Goal: Feedback & Contribution: Leave review/rating

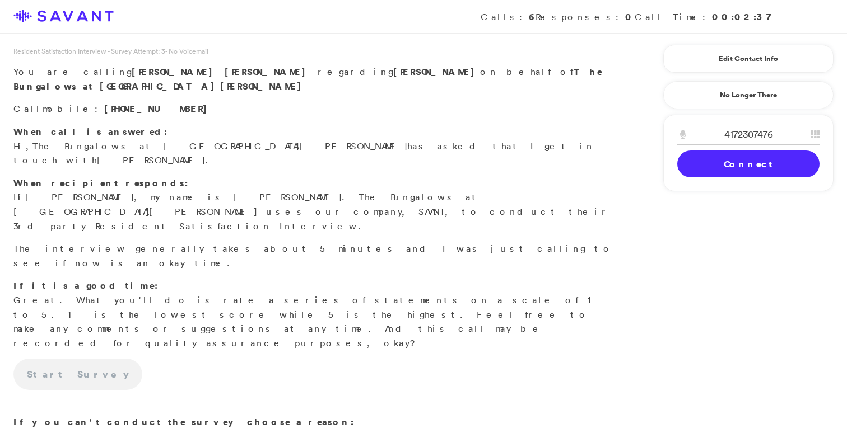
click at [701, 166] on link "Connect" at bounding box center [748, 164] width 142 height 27
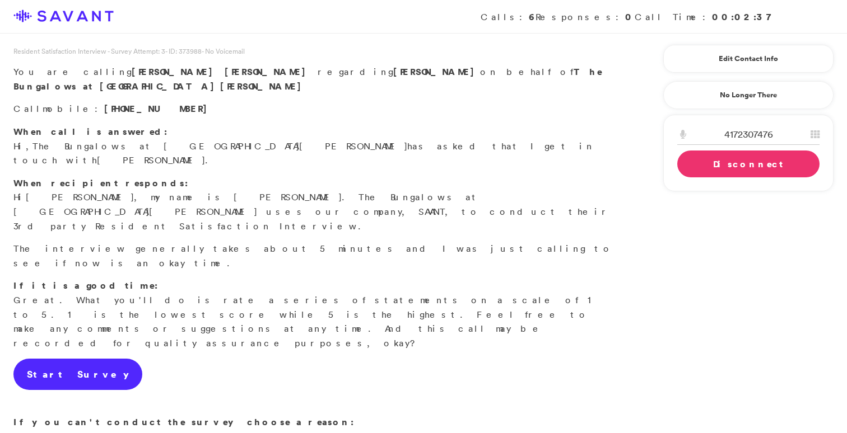
click at [77, 359] on link "Start Survey" at bounding box center [77, 374] width 129 height 31
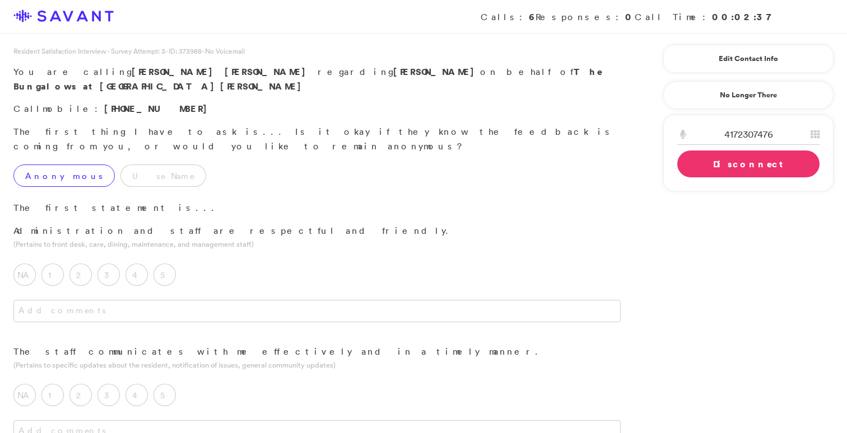
click at [55, 165] on label "Anonymous" at bounding box center [63, 176] width 101 height 22
click at [162, 264] on label "5" at bounding box center [164, 275] width 22 height 22
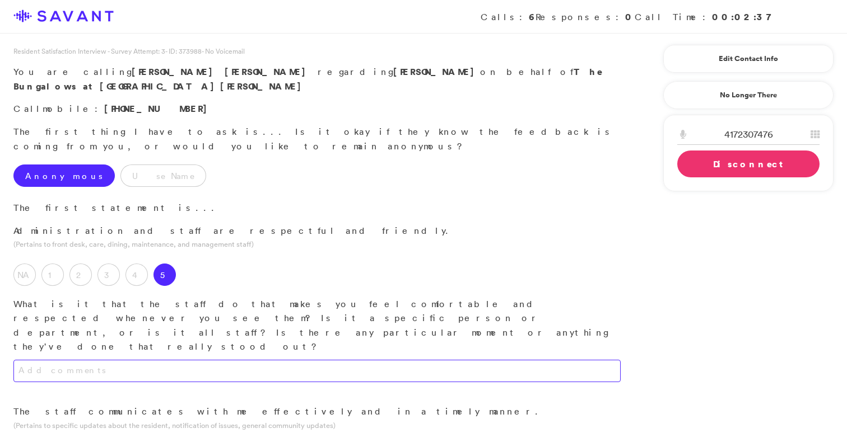
click at [171, 360] on textarea at bounding box center [316, 371] width 607 height 22
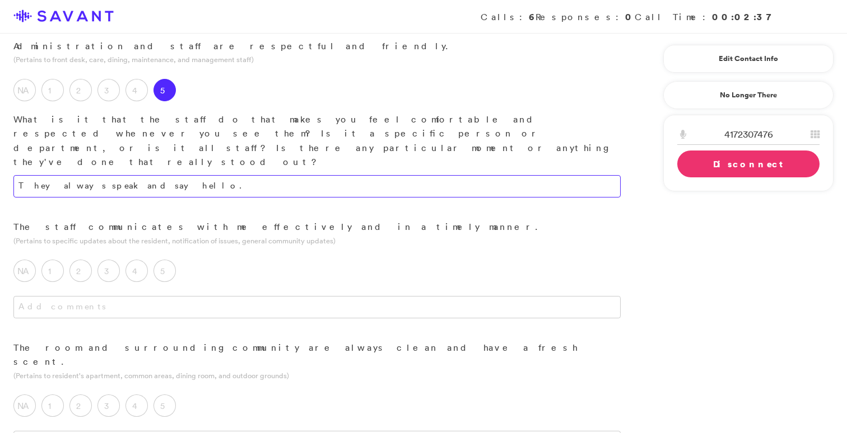
scroll to position [185, 0]
type textarea "They always speak and say hello."
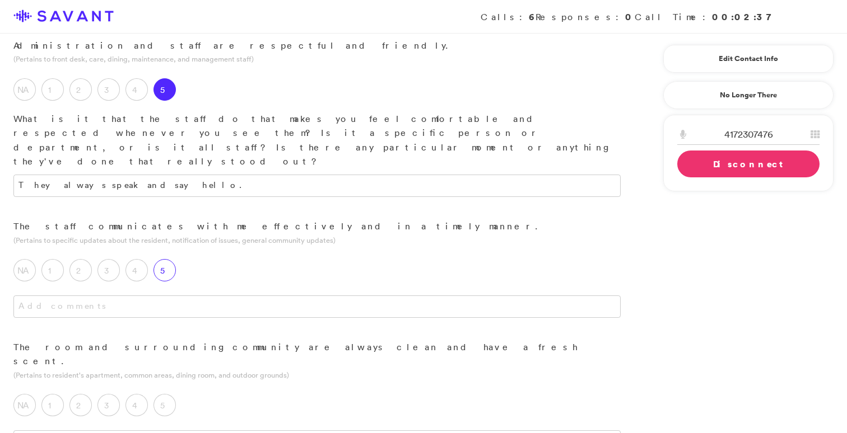
click at [170, 259] on label "5" at bounding box center [164, 270] width 22 height 22
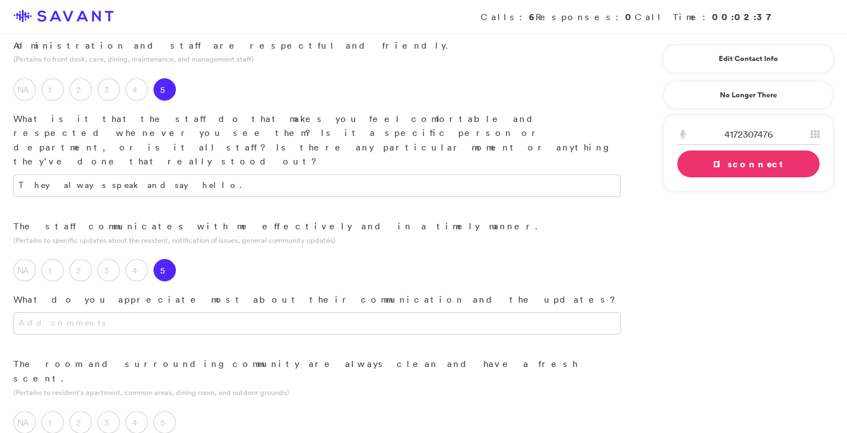
scroll to position [203, 0]
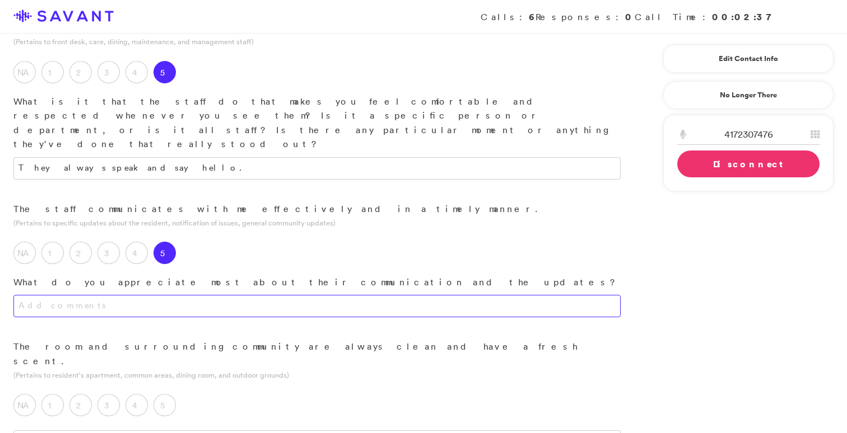
click at [176, 295] on textarea at bounding box center [316, 306] width 607 height 22
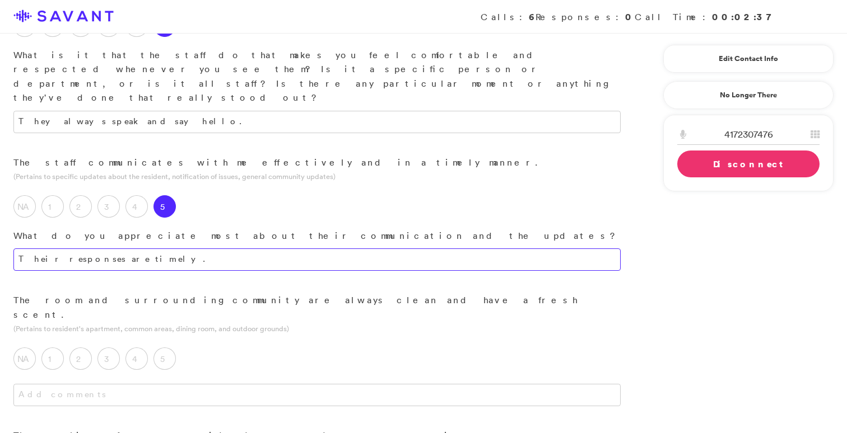
scroll to position [251, 0]
type textarea "Their responses are timely."
click at [168, 345] on label "5" at bounding box center [164, 356] width 22 height 22
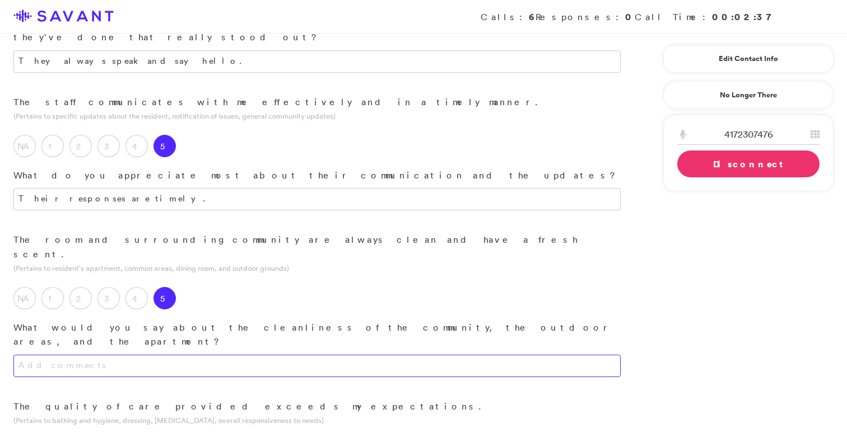
scroll to position [333, 0]
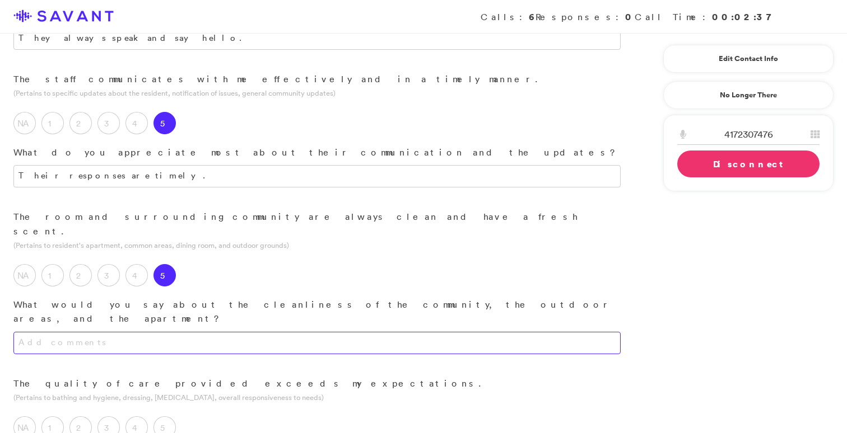
click at [180, 332] on textarea at bounding box center [316, 343] width 607 height 22
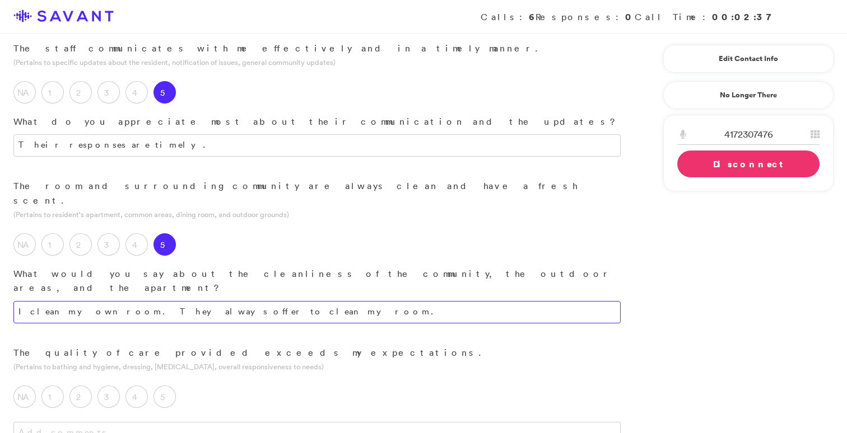
scroll to position [366, 0]
click at [100, 299] on textarea "I clean my own room. They always offer to clean my room." at bounding box center [316, 310] width 607 height 22
type textarea "I clean my own room while I can. They always offer to clean my room."
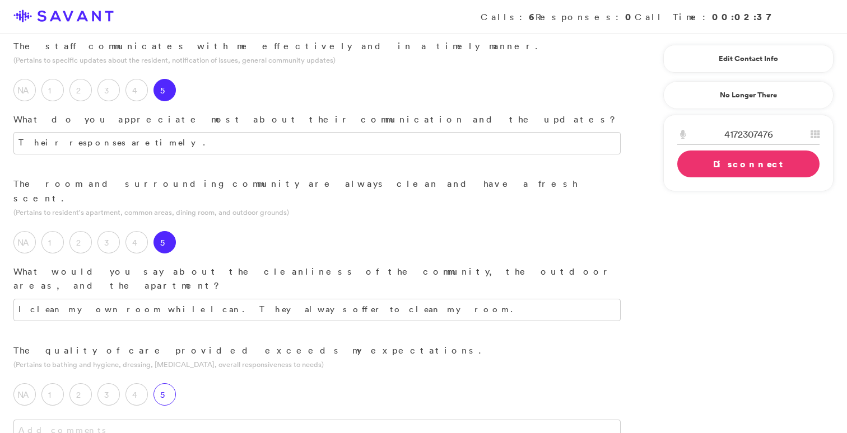
click at [166, 384] on label "5" at bounding box center [164, 395] width 22 height 22
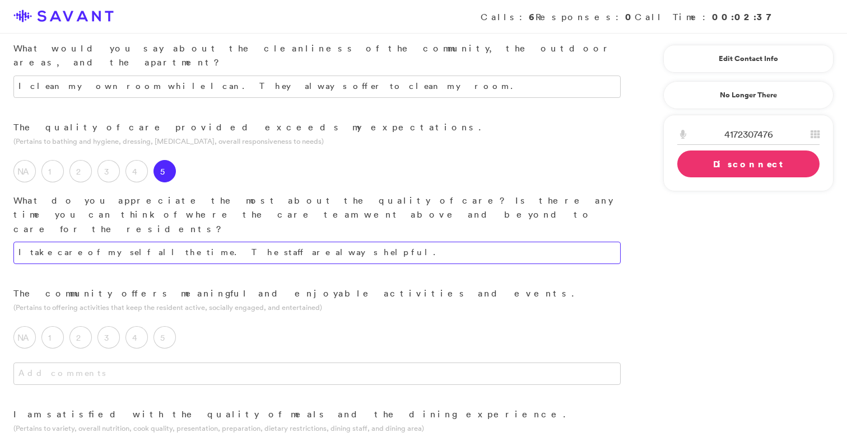
scroll to position [604, 0]
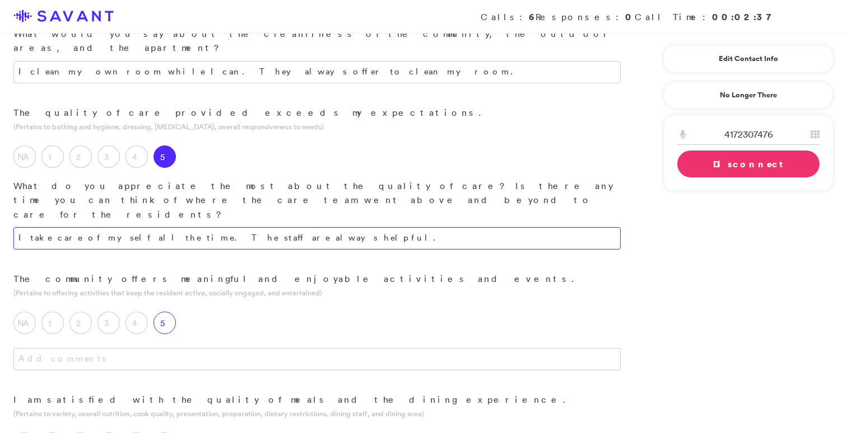
type textarea "I take care of myself all the time. The staff are always helpful."
click at [163, 312] on label "5" at bounding box center [164, 323] width 22 height 22
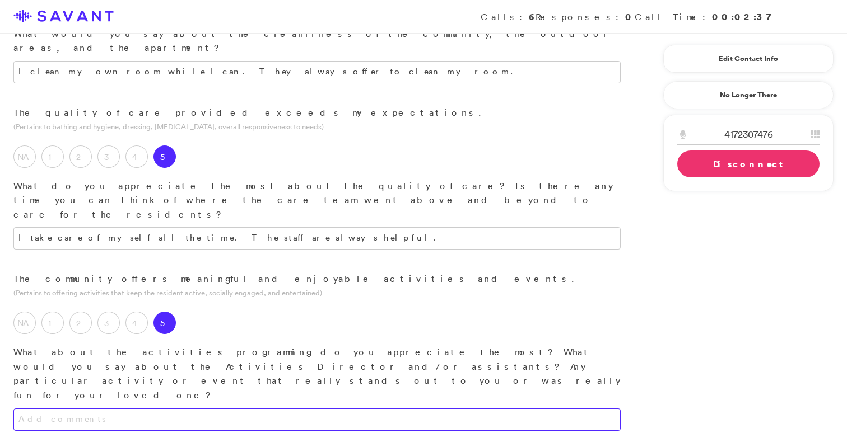
click at [160, 409] on textarea at bounding box center [316, 420] width 607 height 22
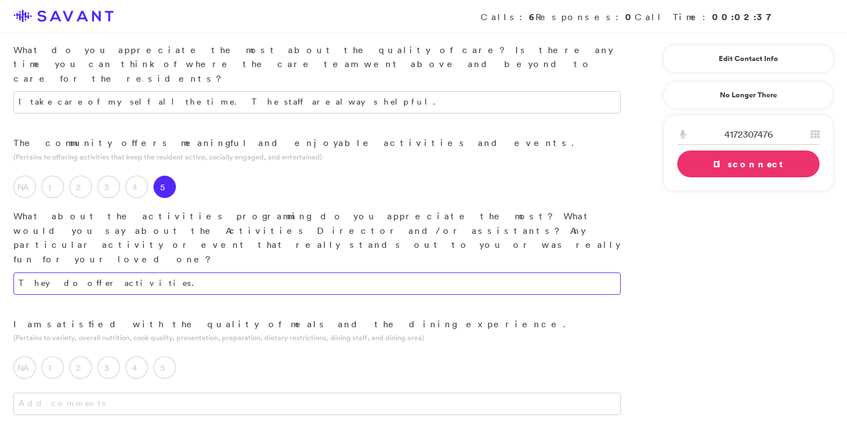
scroll to position [740, 0]
type textarea "They do offer activities. They always have activities going on."
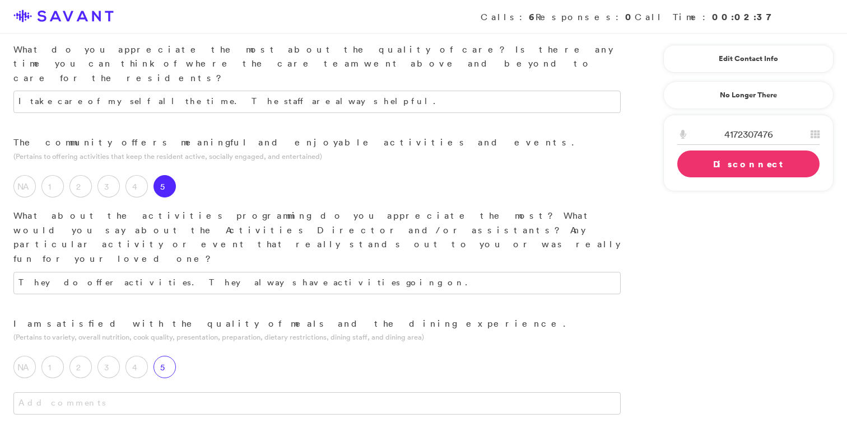
click at [170, 356] on label "5" at bounding box center [164, 367] width 22 height 22
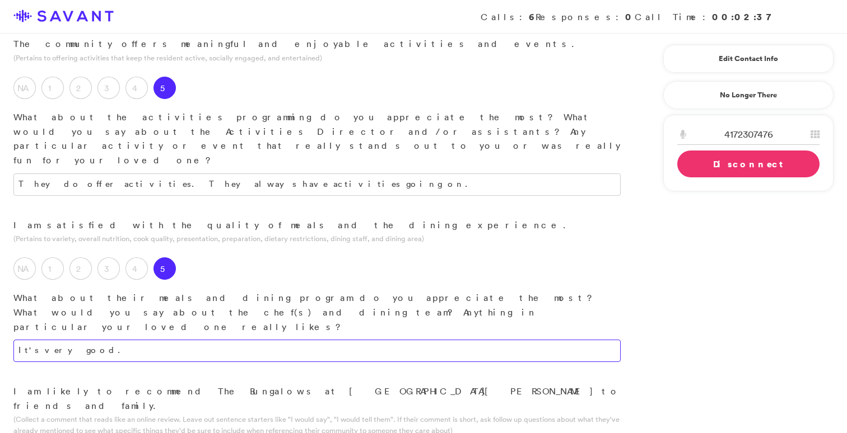
scroll to position [839, 0]
type textarea "It's very good."
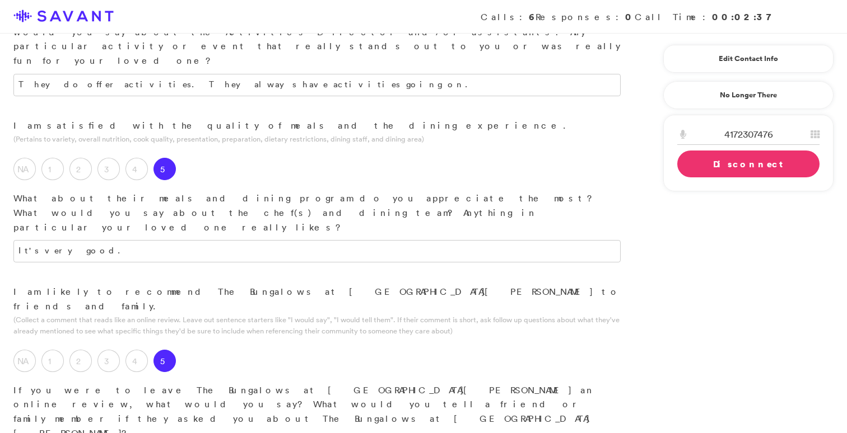
scroll to position [952, 0]
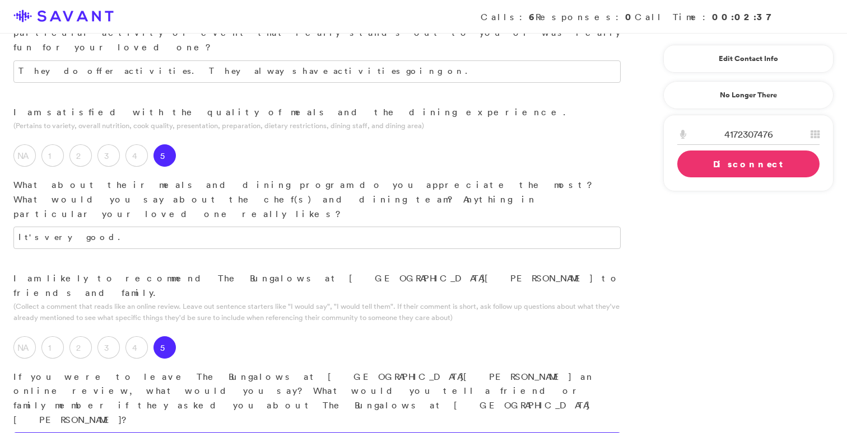
type textarea "They're very helpful, they speak a lot to you, and say "hello" all the time. Th…"
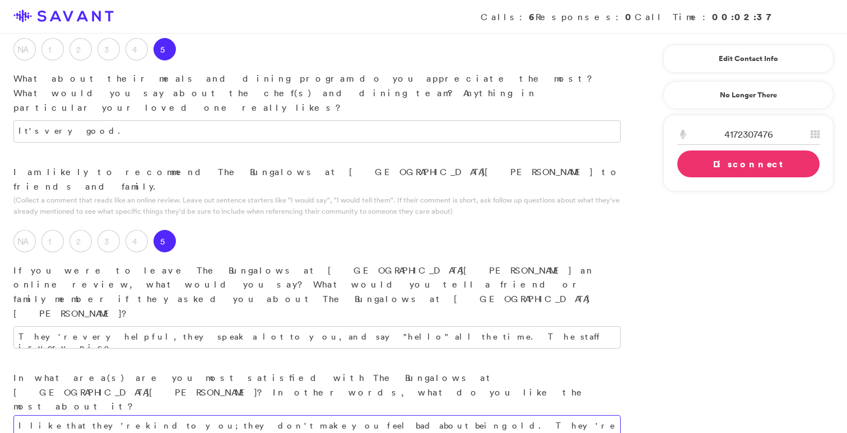
scroll to position [1062, 0]
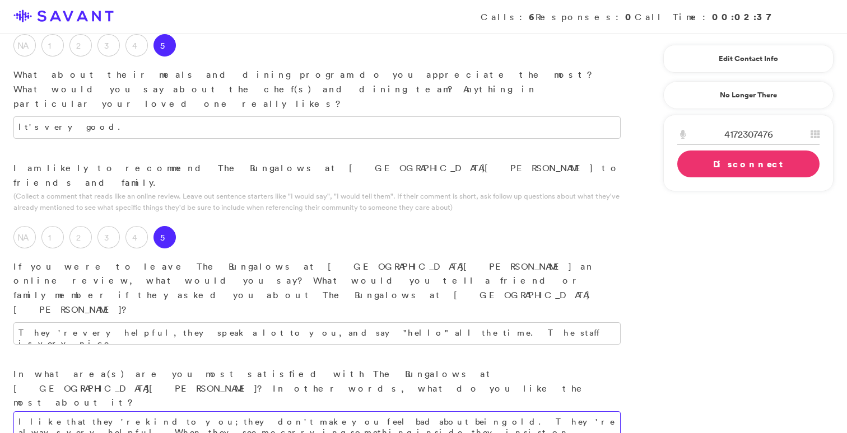
type textarea "I like that they're kind to you; they don't make you feel bad about being old. …"
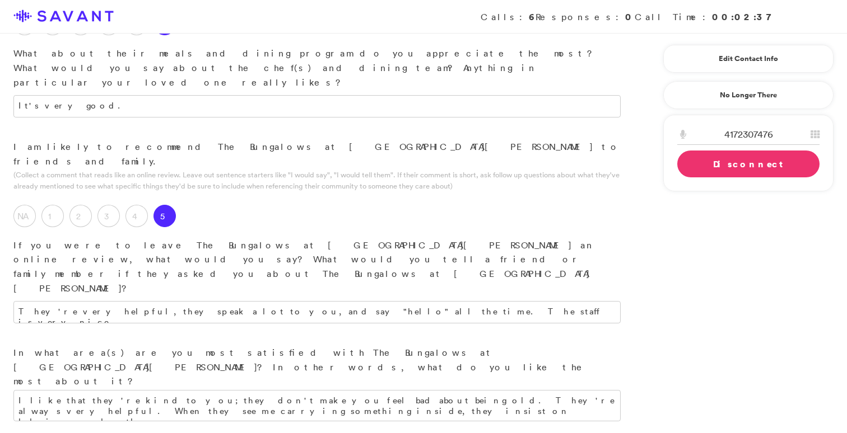
scroll to position [1091, 0]
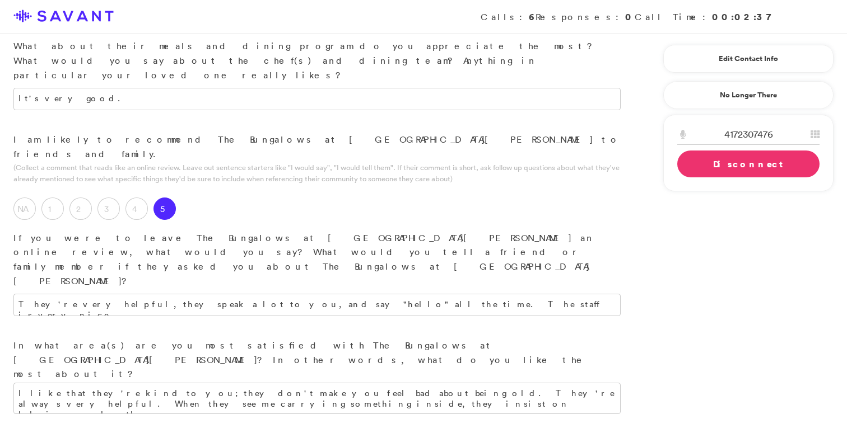
click at [721, 167] on link "Disconnect" at bounding box center [748, 164] width 142 height 27
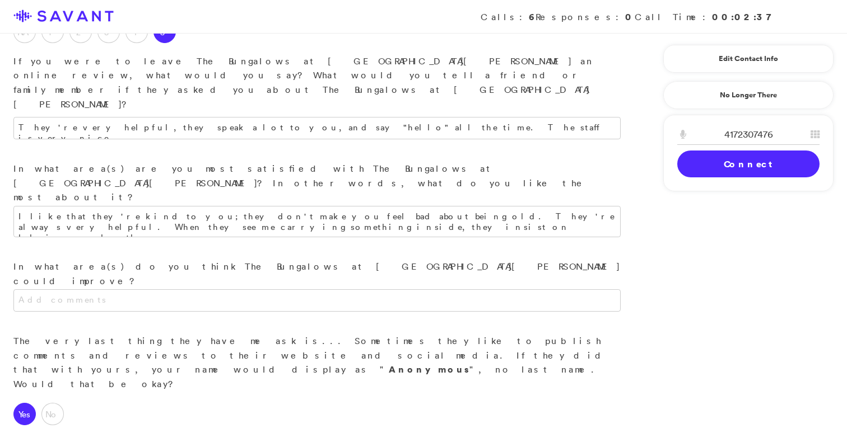
scroll to position [1284, 0]
